Goal: Task Accomplishment & Management: Manage account settings

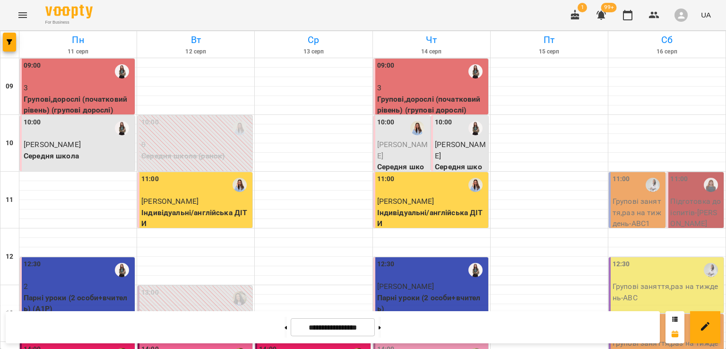
scroll to position [187, 0]
click at [395, 344] on div "14:00" at bounding box center [431, 355] width 109 height 22
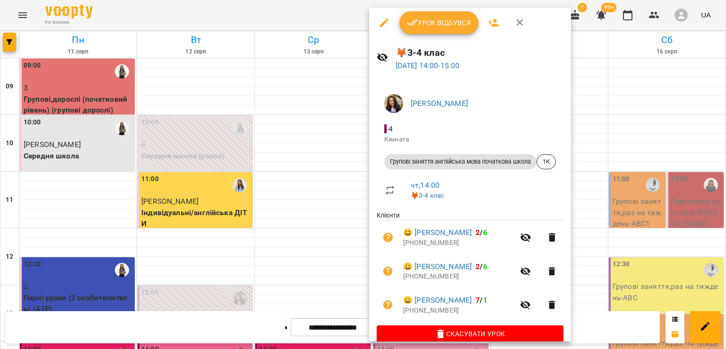
click at [436, 26] on span "Урок відбувся" at bounding box center [439, 22] width 64 height 11
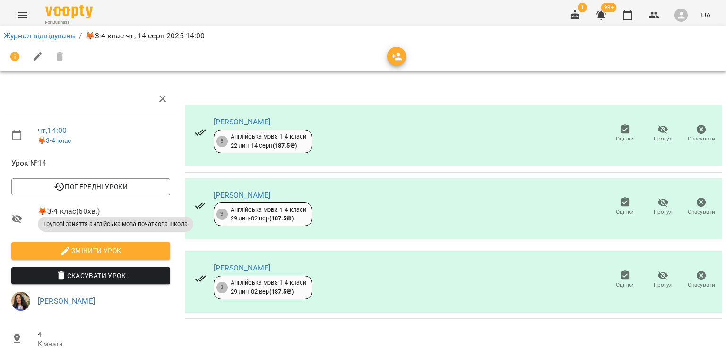
click at [657, 131] on icon "button" at bounding box center [662, 129] width 11 height 11
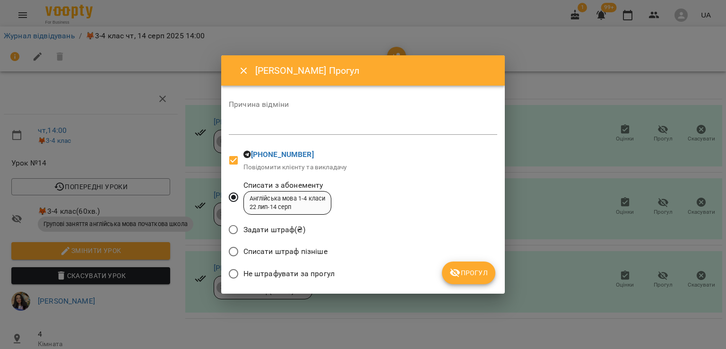
click at [272, 130] on textarea at bounding box center [363, 126] width 268 height 9
type textarea "*"
click at [259, 252] on span "Списати штраф пізніше" at bounding box center [285, 251] width 84 height 11
click at [463, 272] on span "Прогул" at bounding box center [468, 272] width 38 height 11
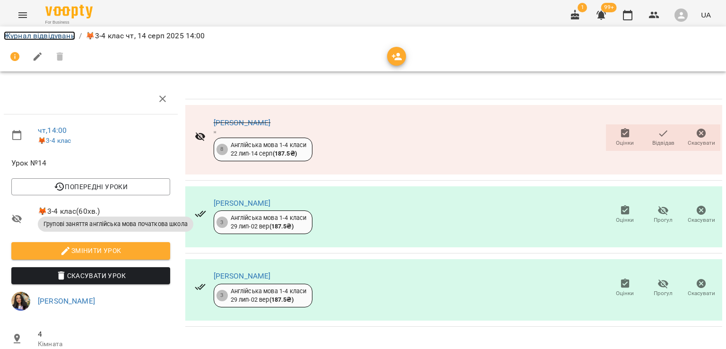
click at [54, 38] on link "Журнал відвідувань" at bounding box center [39, 35] width 71 height 9
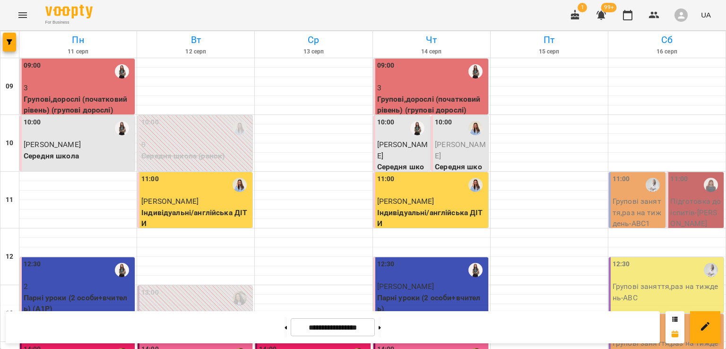
scroll to position [283, 0]
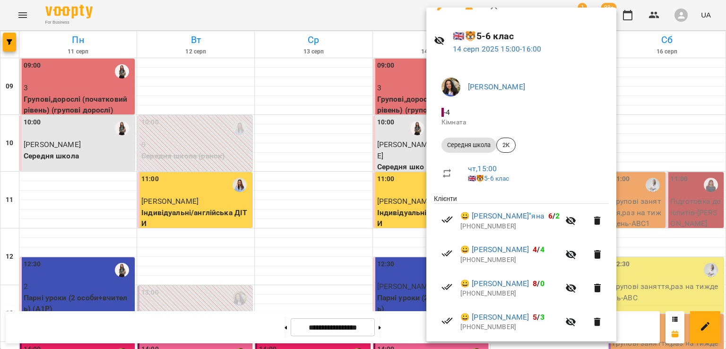
scroll to position [0, 0]
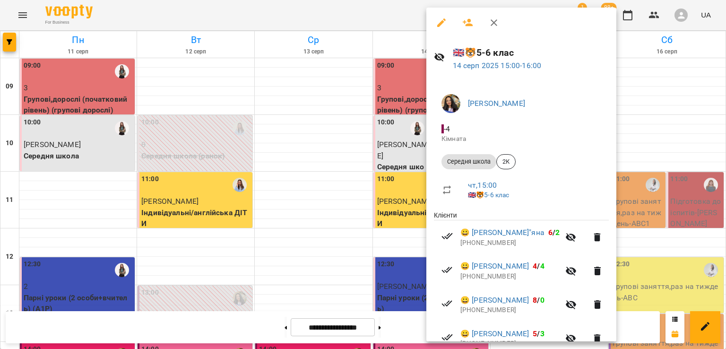
click at [496, 22] on icon "button" at bounding box center [493, 22] width 11 height 11
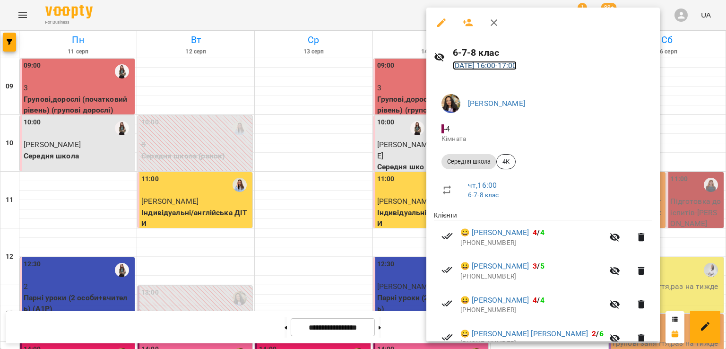
click at [490, 67] on link "[DATE] 16:00 - 17:00" at bounding box center [485, 65] width 64 height 9
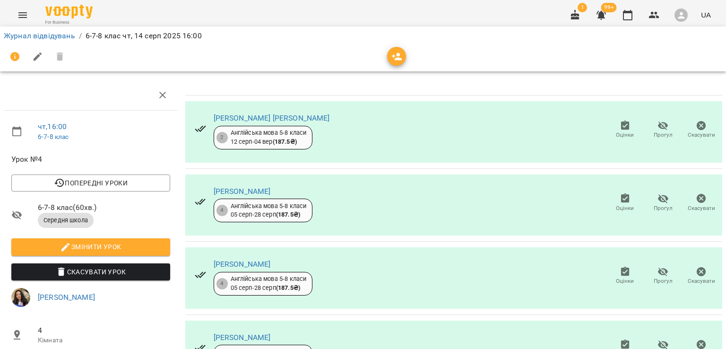
scroll to position [123, 0]
click at [658, 267] on icon "button" at bounding box center [663, 271] width 10 height 9
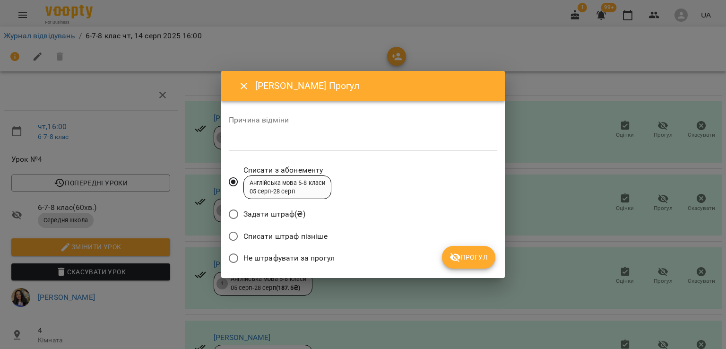
click at [289, 141] on textarea at bounding box center [363, 142] width 268 height 9
type textarea "*"
click at [469, 258] on span "Прогул" at bounding box center [468, 256] width 38 height 11
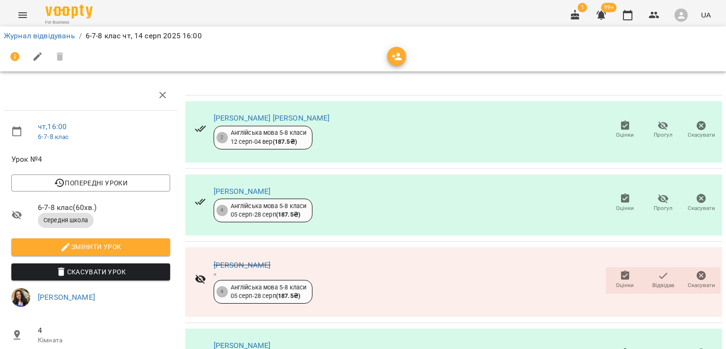
scroll to position [0, 0]
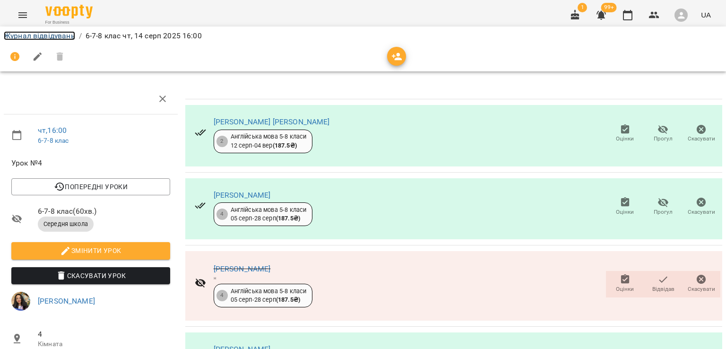
click at [35, 35] on link "Журнал відвідувань" at bounding box center [39, 35] width 71 height 9
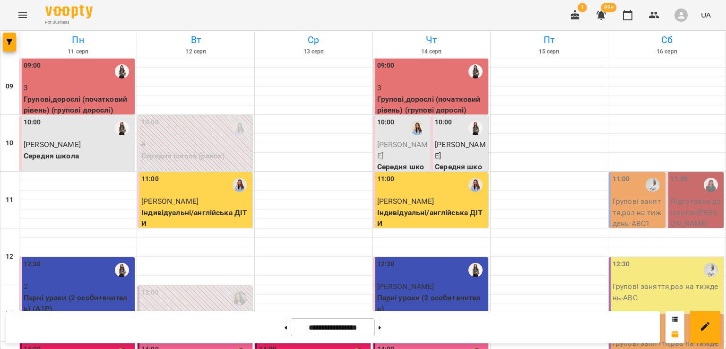
scroll to position [376, 0]
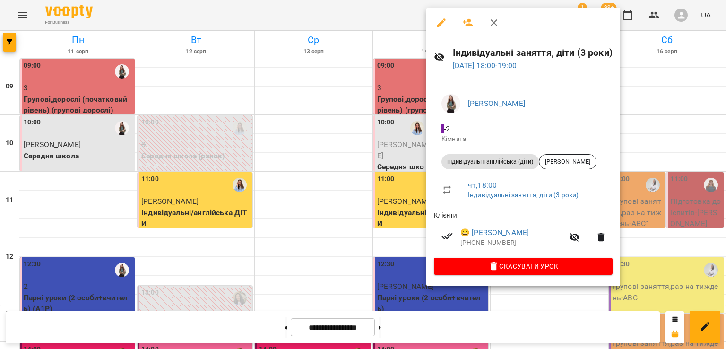
click at [492, 23] on icon "button" at bounding box center [493, 22] width 11 height 11
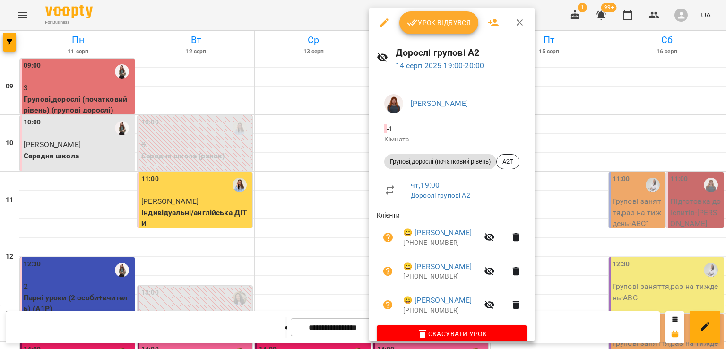
click at [517, 21] on icon "button" at bounding box center [519, 22] width 7 height 7
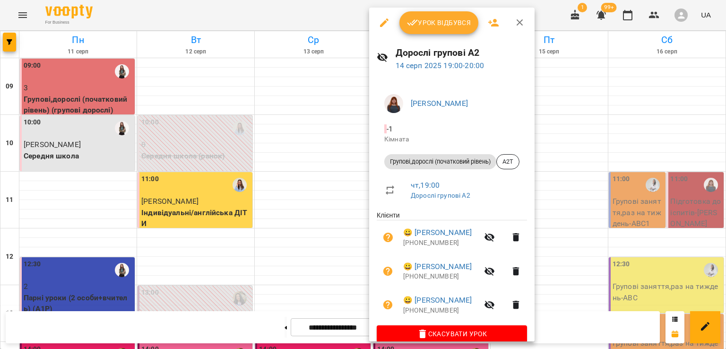
click at [439, 28] on span "Урок відбувся" at bounding box center [439, 22] width 64 height 11
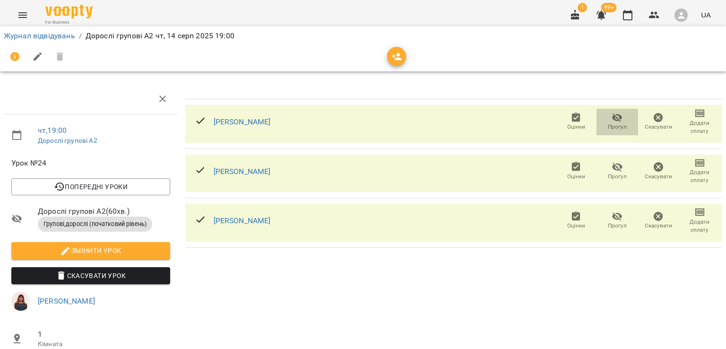
click at [617, 123] on span "Прогул" at bounding box center [617, 127] width 19 height 8
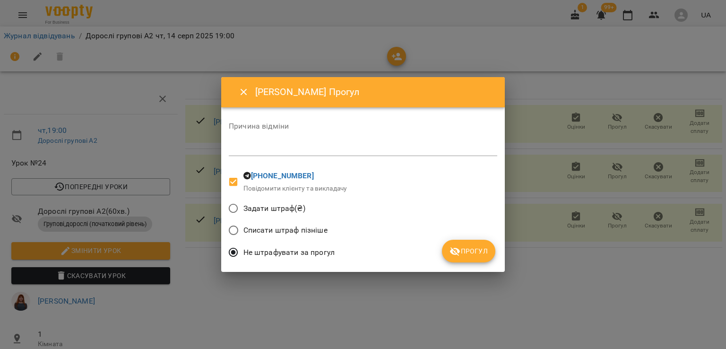
click at [288, 146] on textarea at bounding box center [363, 148] width 268 height 9
type textarea "*"
click at [309, 229] on span "Списати штраф пізніше" at bounding box center [285, 229] width 84 height 11
click at [274, 208] on span "Задати штраф(₴)" at bounding box center [274, 208] width 62 height 11
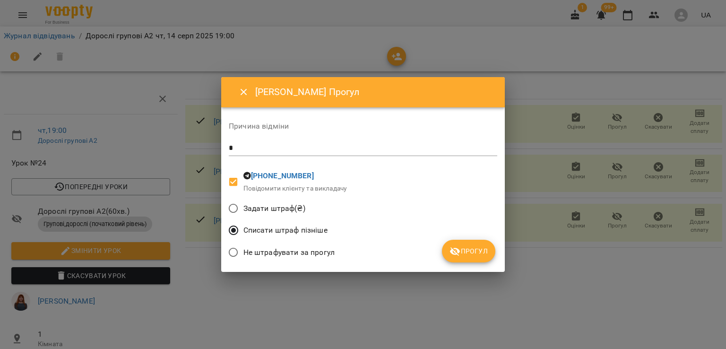
click at [459, 252] on icon "submit" at bounding box center [455, 251] width 10 height 9
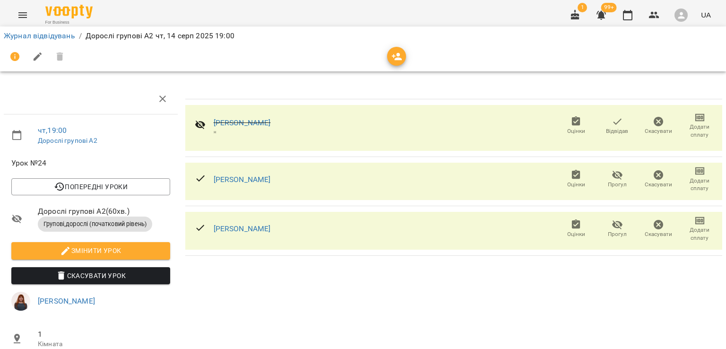
click at [610, 180] on span "Прогул" at bounding box center [617, 184] width 19 height 8
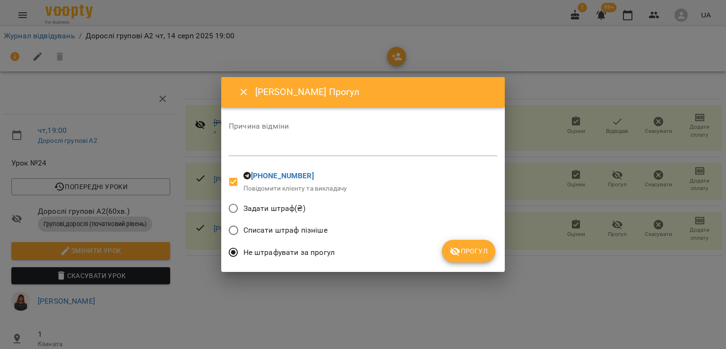
click at [307, 150] on textarea at bounding box center [363, 148] width 268 height 9
type textarea "*"
click at [476, 247] on span "Прогул" at bounding box center [468, 250] width 38 height 11
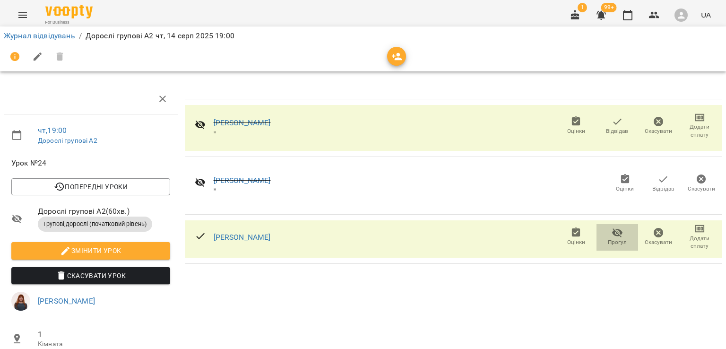
click at [612, 231] on icon "button" at bounding box center [617, 232] width 10 height 9
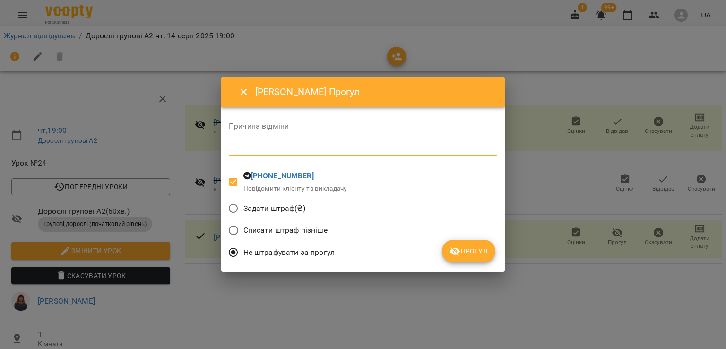
click at [299, 147] on textarea at bounding box center [363, 148] width 268 height 9
type textarea "*"
click at [474, 251] on span "Прогул" at bounding box center [468, 250] width 38 height 11
